Goal: Book appointment/travel/reservation

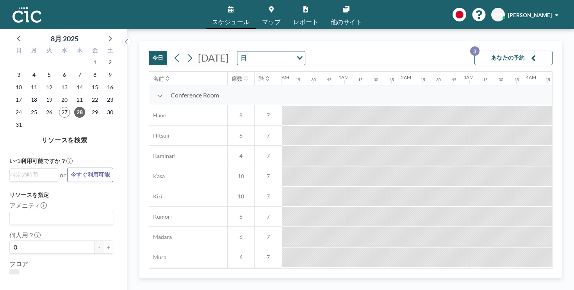
click at [149, 51] on button "今日" at bounding box center [158, 58] width 18 height 14
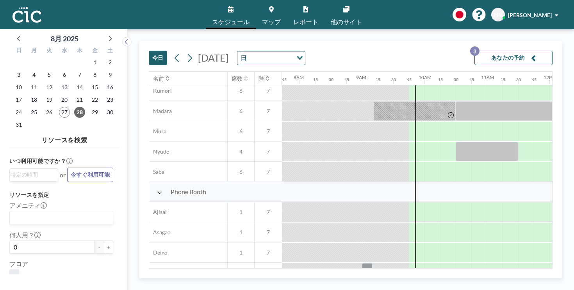
scroll to position [160, 482]
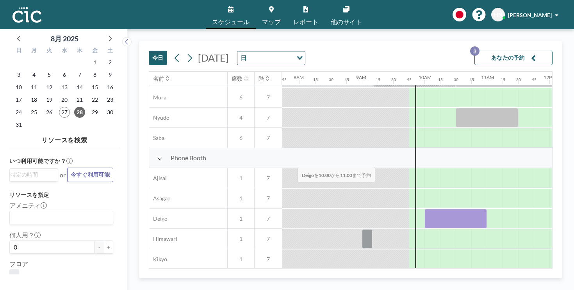
drag, startPoint x: 255, startPoint y: 151, endPoint x: 295, endPoint y: 149, distance: 40.3
click at [424, 209] on div at bounding box center [455, 219] width 62 height 20
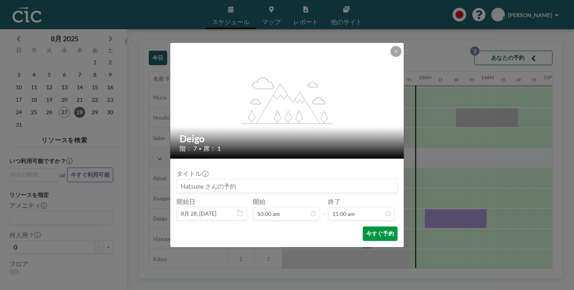
scroll to position [0, 0]
click at [363, 227] on button "今すぐ予約" at bounding box center [380, 234] width 35 height 14
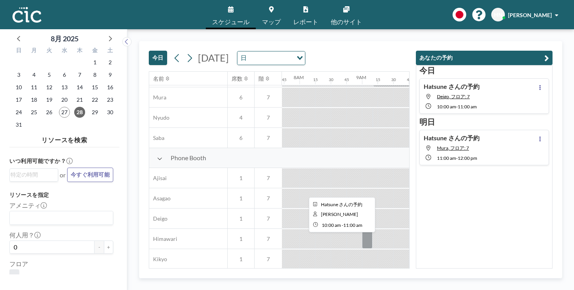
click at [424, 209] on div at bounding box center [455, 219] width 62 height 20
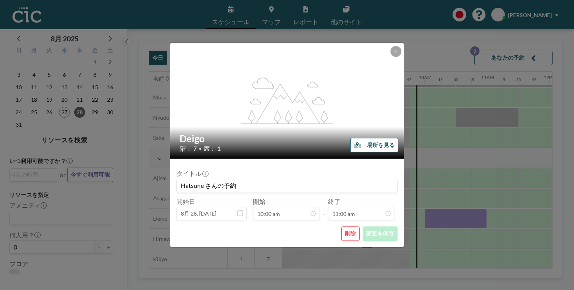
click at [341, 227] on button "削除" at bounding box center [350, 234] width 18 height 14
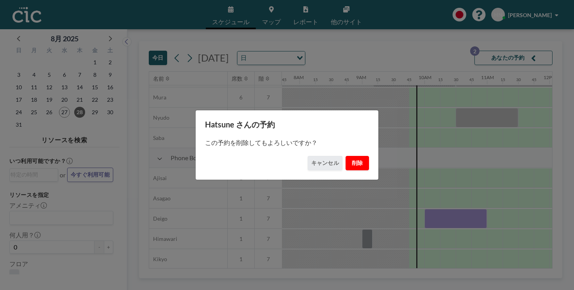
click at [346, 161] on button "削除" at bounding box center [356, 163] width 23 height 14
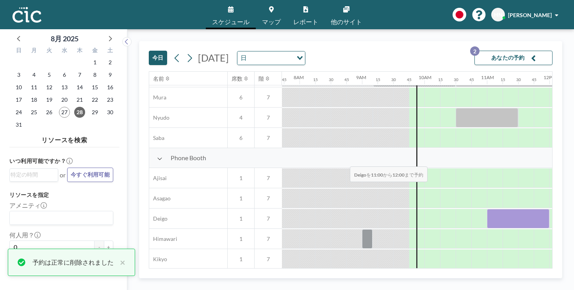
drag, startPoint x: 310, startPoint y: 148, endPoint x: 347, endPoint y: 148, distance: 37.1
click at [487, 209] on div at bounding box center [518, 219] width 62 height 20
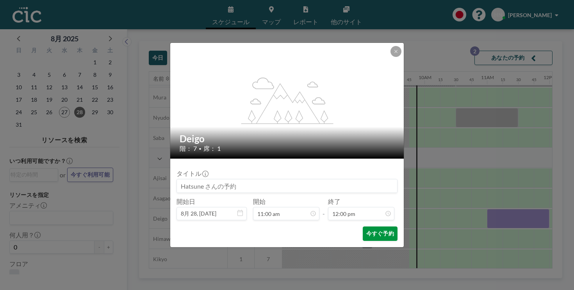
click at [363, 227] on button "今すぐ予約" at bounding box center [380, 234] width 35 height 14
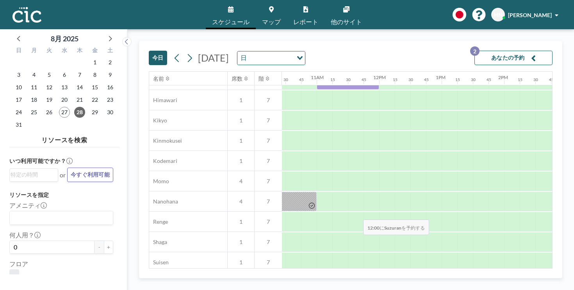
scroll to position [299, 654]
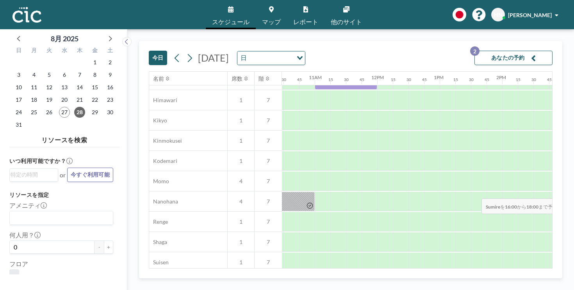
drag, startPoint x: 393, startPoint y: 175, endPoint x: 479, endPoint y: 180, distance: 86.1
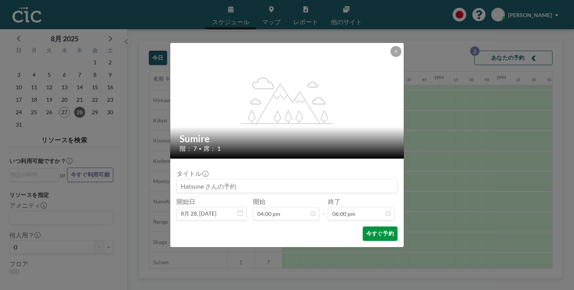
scroll to position [897, 0]
click at [365, 227] on button "今すぐ予約" at bounding box center [380, 234] width 35 height 14
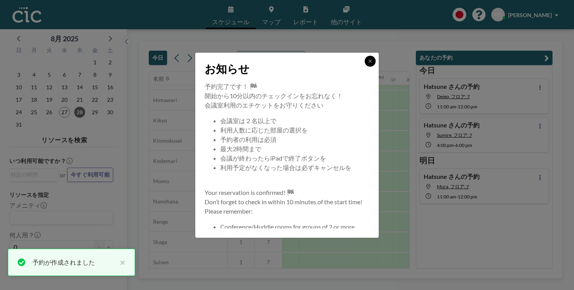
click at [368, 64] on icon at bounding box center [370, 61] width 5 height 5
